Goal: Task Accomplishment & Management: Complete application form

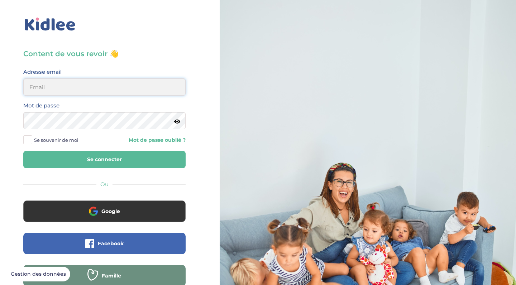
type input "saidaelfilal@outlook.com"
click at [104, 160] on button "Se connecter" at bounding box center [104, 160] width 162 height 18
click at [165, 163] on button "Se connecter" at bounding box center [104, 160] width 162 height 18
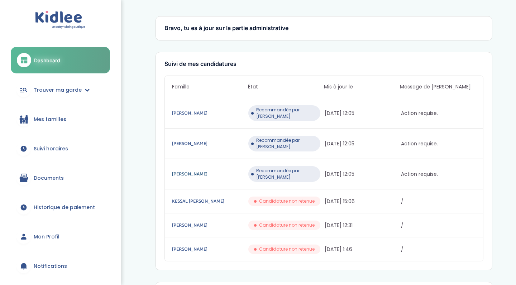
click at [199, 170] on link "Marin-Lamellet Dalia" at bounding box center [209, 174] width 75 height 8
click at [75, 86] on span "Trouver ma garde" at bounding box center [58, 90] width 48 height 8
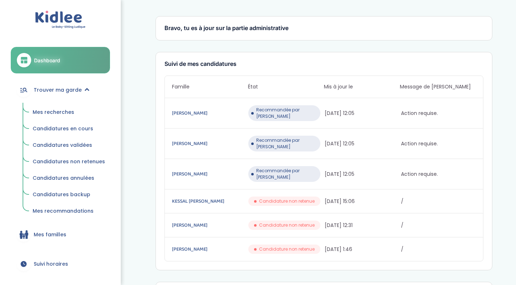
click at [59, 111] on span "Mes recherches" at bounding box center [54, 112] width 42 height 7
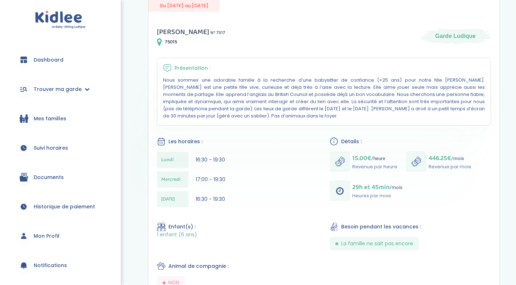
scroll to position [93, 0]
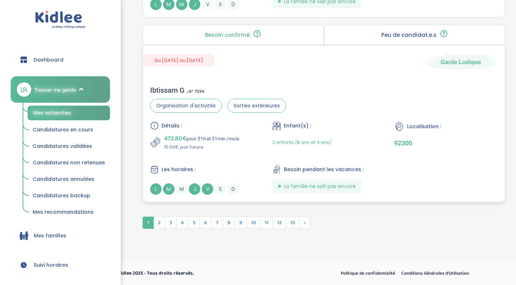
scroll to position [1981, 0]
click at [158, 222] on span "2" at bounding box center [159, 223] width 12 height 12
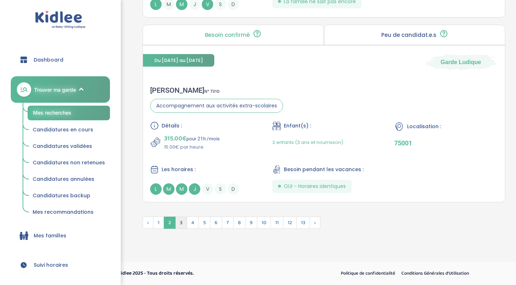
scroll to position [1943, 0]
click at [182, 225] on span "3" at bounding box center [181, 223] width 12 height 12
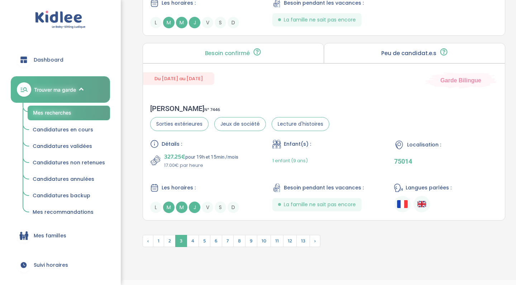
click at [83, 209] on span "Mes recommandations" at bounding box center [63, 212] width 61 height 7
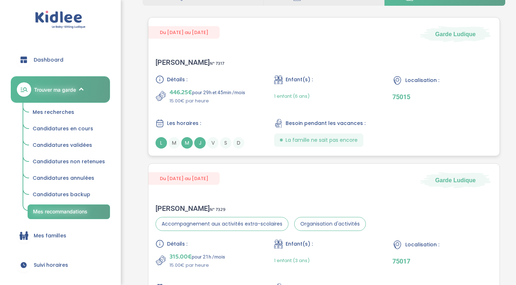
scroll to position [49, 0]
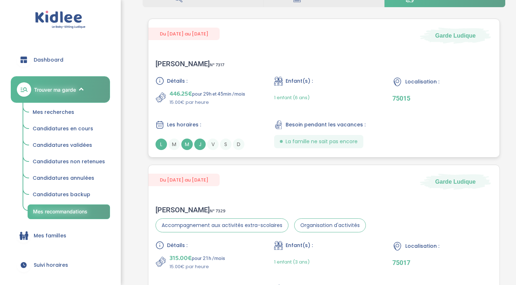
click at [297, 137] on div "La famille ne sait pas encore" at bounding box center [318, 141] width 89 height 13
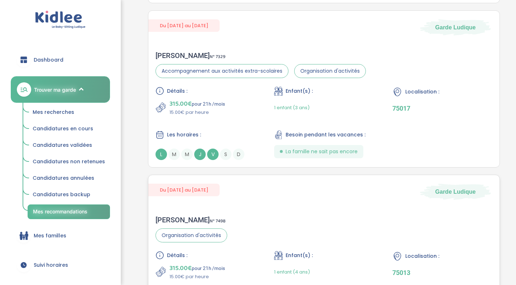
scroll to position [204, 0]
click at [231, 109] on div "315.00€ pour 21h /mois 15.00€ par heure" at bounding box center [206, 107] width 100 height 17
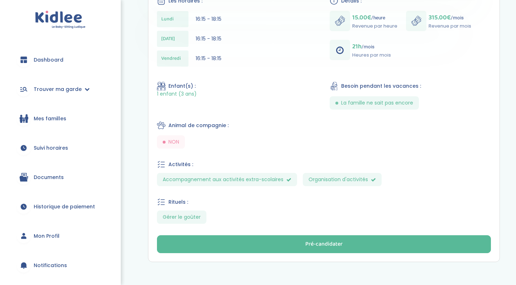
click at [62, 62] on span "Dashboard" at bounding box center [49, 60] width 30 height 8
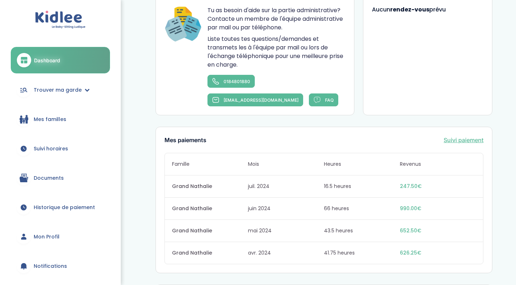
scroll to position [511, 0]
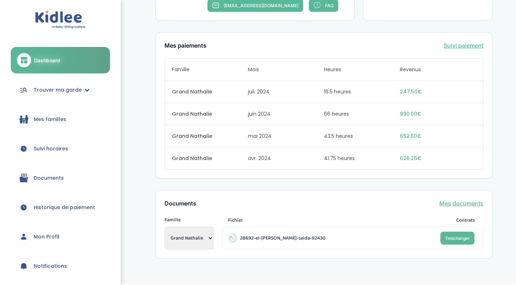
click at [85, 90] on icon at bounding box center [87, 89] width 5 height 5
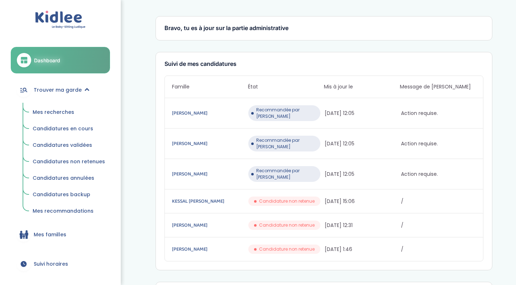
click at [58, 111] on span "Mes recherches" at bounding box center [54, 112] width 42 height 7
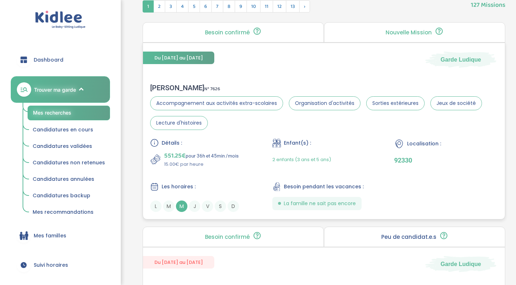
scroll to position [296, 0]
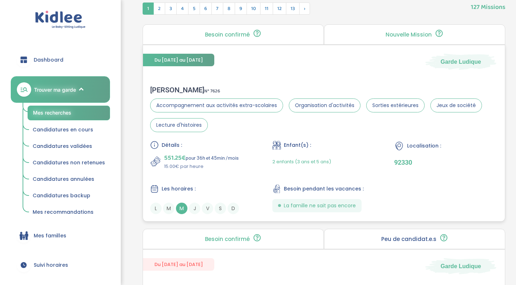
click at [384, 145] on div "Détails : 551.25€ pour 36h et 45min /mois 15.00€ par heure Enfant(s) : 2 enfant…" at bounding box center [324, 178] width 348 height 74
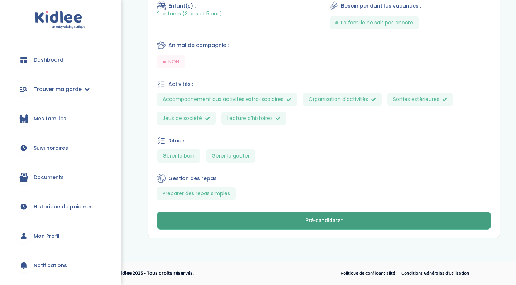
scroll to position [300, 0]
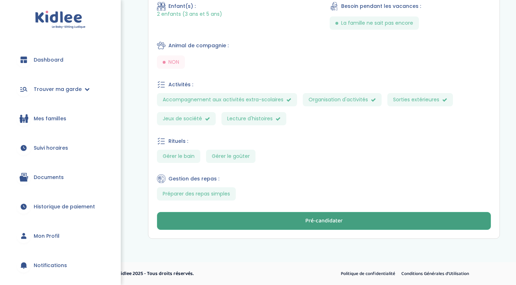
click at [313, 219] on div "Pré-candidater" at bounding box center [323, 221] width 37 height 8
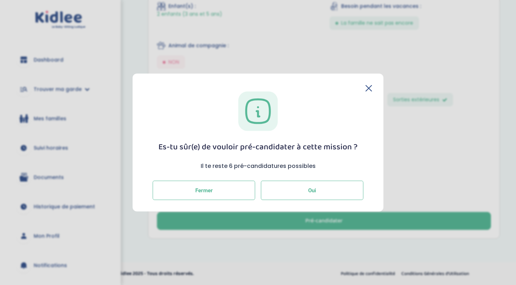
click at [304, 190] on button "Oui" at bounding box center [312, 190] width 103 height 19
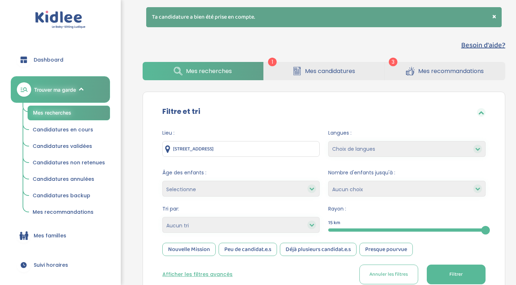
click at [309, 69] on span "Mes candidatures" at bounding box center [330, 71] width 50 height 9
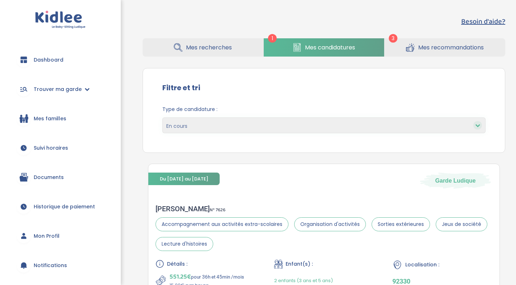
click at [201, 52] on link "Mes recherches" at bounding box center [203, 47] width 120 height 18
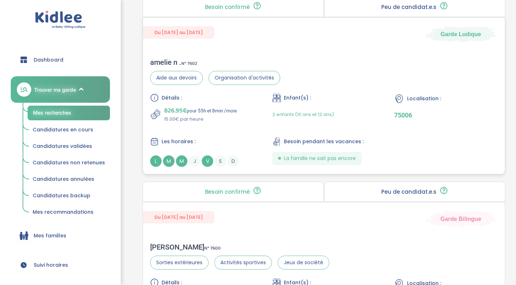
scroll to position [324, 0]
click at [245, 143] on div "Les horaires :" at bounding box center [202, 141] width 104 height 9
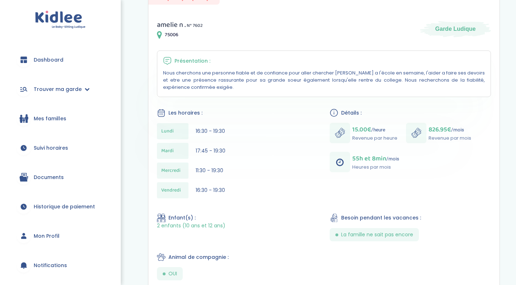
scroll to position [118, 0]
click at [341, 164] on icon at bounding box center [340, 162] width 8 height 9
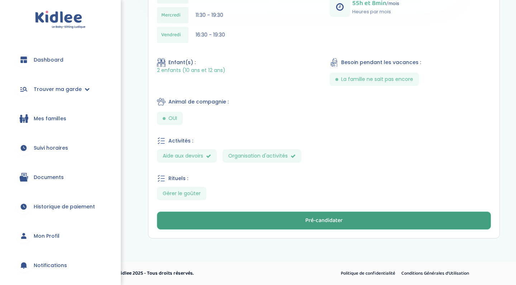
scroll to position [273, 0]
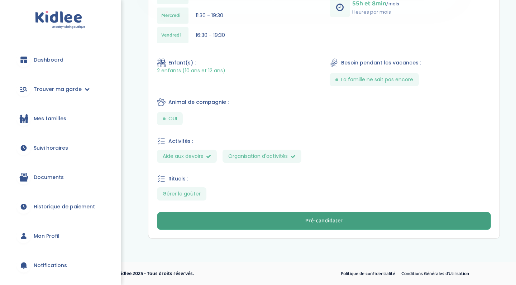
click at [230, 217] on button "Pré-candidater" at bounding box center [324, 221] width 334 height 18
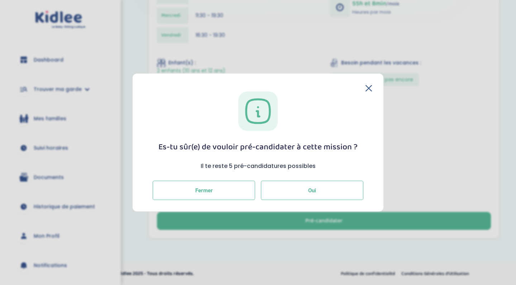
click at [278, 189] on button "Oui" at bounding box center [312, 190] width 103 height 19
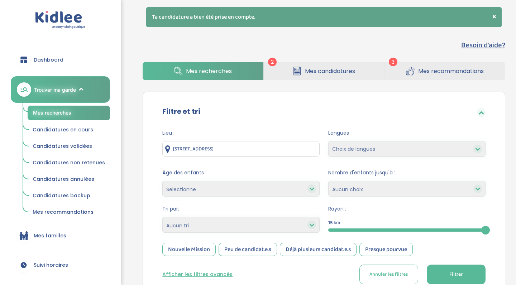
click at [77, 129] on span "Candidatures en cours" at bounding box center [63, 129] width 61 height 7
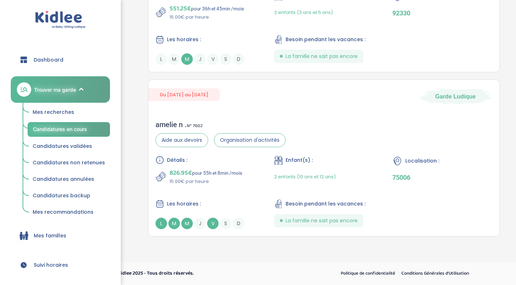
scroll to position [269, 0]
click at [79, 110] on link "Mes recherches" at bounding box center [69, 113] width 82 height 14
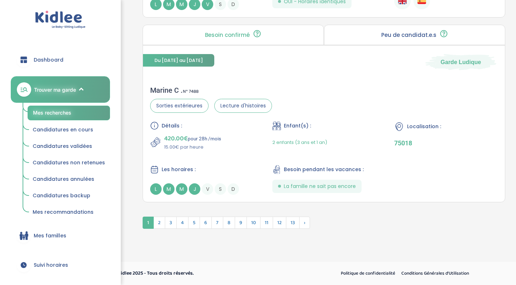
scroll to position [1961, 0]
click at [161, 225] on span "2" at bounding box center [159, 223] width 12 height 12
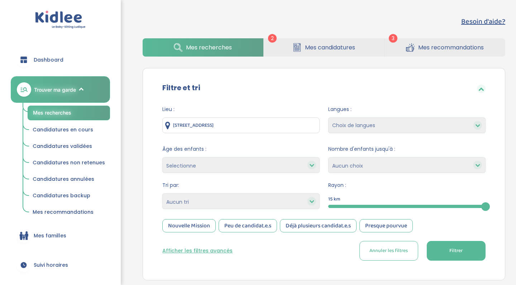
scroll to position [0, 0]
